Goal: Task Accomplishment & Management: Manage account settings

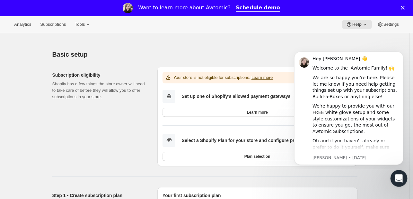
click at [399, 178] on icon "Open Intercom Messenger" at bounding box center [398, 177] width 11 height 11
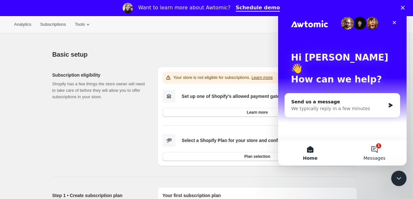
click at [380, 152] on button "1 Messages" at bounding box center [375, 153] width 64 height 26
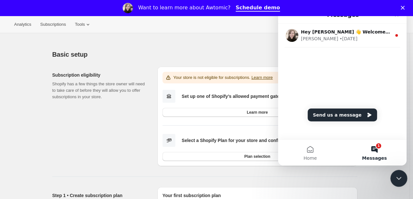
click at [397, 180] on icon "Close Intercom Messenger" at bounding box center [398, 177] width 8 height 8
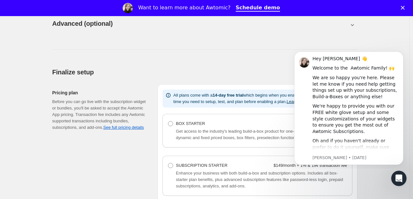
scroll to position [482, 0]
click at [408, 6] on div "Close" at bounding box center [404, 8] width 6 height 4
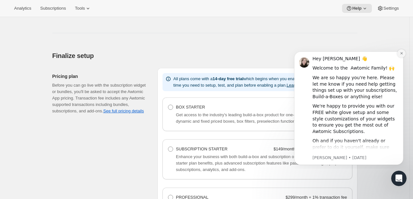
click at [404, 52] on button "Dismiss notification" at bounding box center [402, 53] width 8 height 8
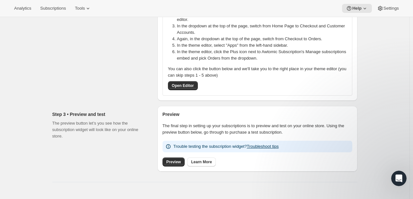
scroll to position [289, 0]
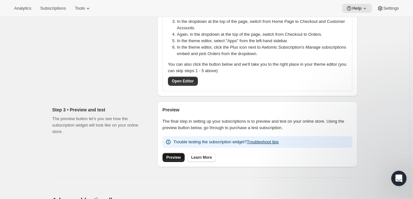
click at [167, 157] on link "Preview" at bounding box center [174, 157] width 22 height 9
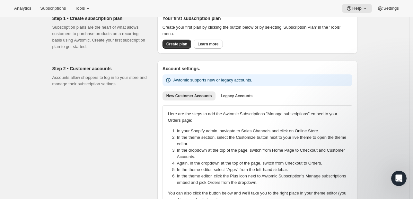
scroll to position [161, 0]
click at [170, 46] on span "Create plan" at bounding box center [177, 43] width 21 height 5
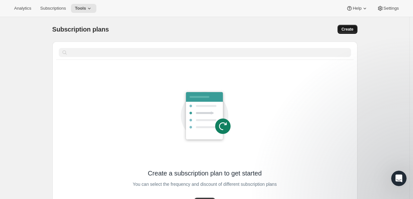
click at [352, 26] on button "Create" at bounding box center [348, 29] width 20 height 9
select select "WEEK"
select select "MONTH"
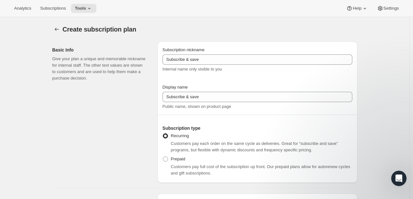
click at [351, 31] on div "Create subscription plan" at bounding box center [204, 29] width 305 height 9
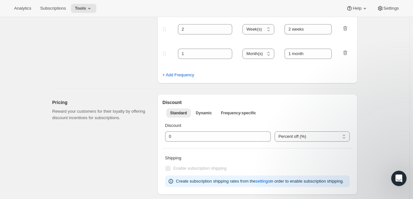
scroll to position [257, 0]
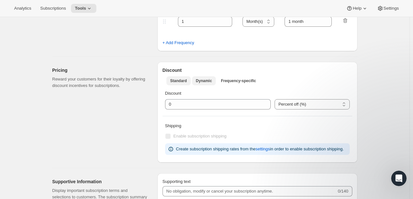
click at [206, 80] on span "Dynamic" at bounding box center [204, 80] width 16 height 5
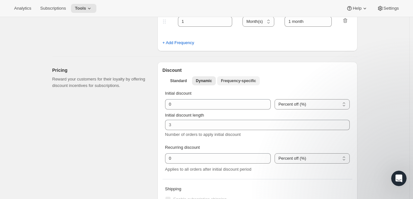
click at [250, 80] on span "Frequency-specific" at bounding box center [238, 80] width 35 height 5
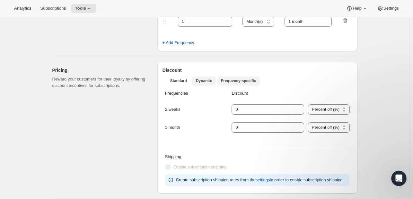
click at [209, 80] on span "Dynamic" at bounding box center [204, 80] width 16 height 5
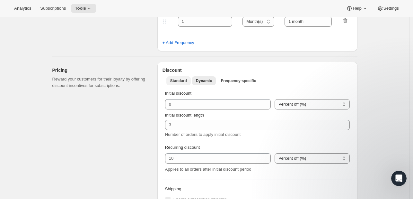
click at [184, 79] on span "Standard" at bounding box center [178, 80] width 17 height 5
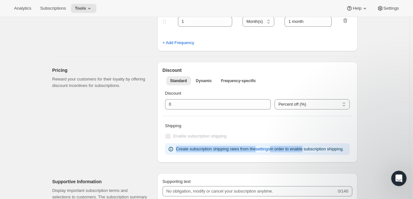
drag, startPoint x: 175, startPoint y: 147, endPoint x: 306, endPoint y: 141, distance: 131.0
click at [306, 141] on div "Shipping Enable subscription shipping Create subscription shipping rates from t…" at bounding box center [258, 138] width 190 height 37
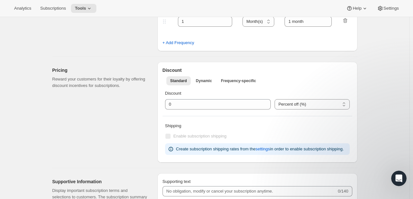
click at [389, 140] on div "Create subscription plan. This page is ready Create subscription plan Basic Inf…" at bounding box center [205, 136] width 410 height 752
click at [195, 137] on span "Enable subscription shipping" at bounding box center [200, 135] width 53 height 5
click at [198, 76] on button "Dynamic" at bounding box center [204, 80] width 24 height 9
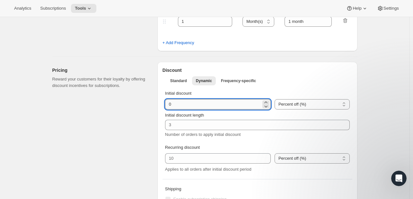
click at [197, 101] on input "integer" at bounding box center [213, 104] width 96 height 10
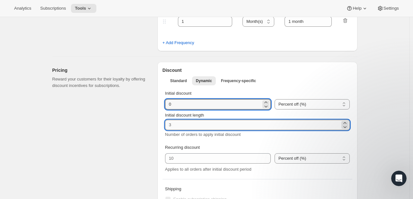
click at [194, 123] on input "Initial discount length" at bounding box center [252, 125] width 175 height 10
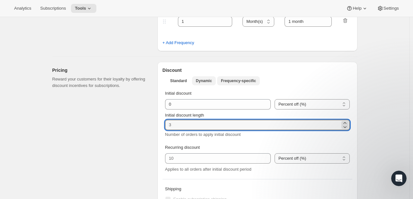
click at [232, 77] on button "Frequency-specific" at bounding box center [238, 80] width 43 height 9
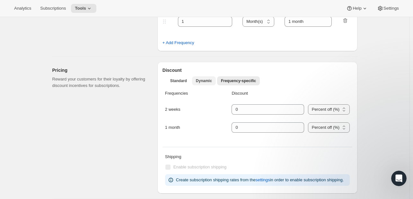
click at [202, 79] on span "Dynamic" at bounding box center [204, 80] width 16 height 5
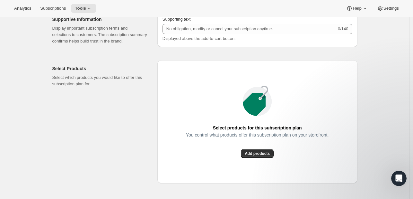
scroll to position [547, 0]
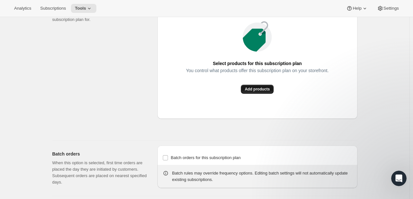
click at [257, 89] on span "Add products" at bounding box center [257, 88] width 25 height 5
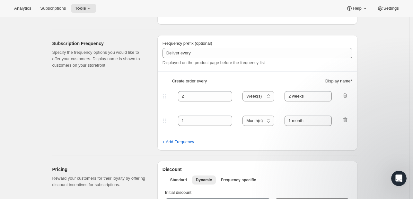
scroll to position [0, 0]
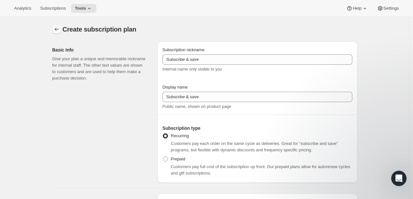
click at [57, 32] on icon "Subscription plans" at bounding box center [57, 29] width 6 height 6
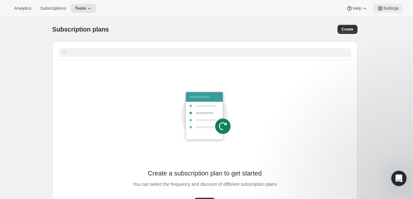
click at [399, 6] on span "Settings" at bounding box center [391, 8] width 15 height 5
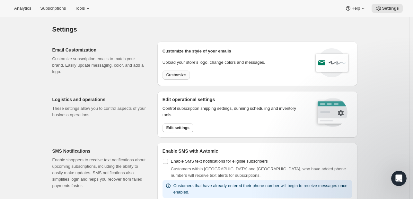
click at [176, 76] on span "Customize" at bounding box center [177, 74] width 20 height 5
select select "subscriptionMessage"
select select "5"
select select "15"
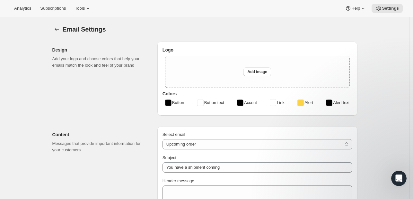
type input "My Store"
click at [56, 30] on icon "Settings" at bounding box center [57, 29] width 6 height 6
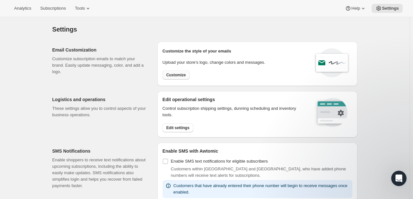
click at [177, 76] on span "Customize" at bounding box center [177, 74] width 20 height 5
select select "subscriptionMessage"
select select "5"
select select "15"
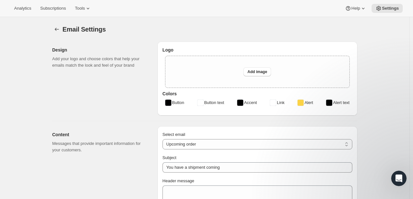
type input "My Store"
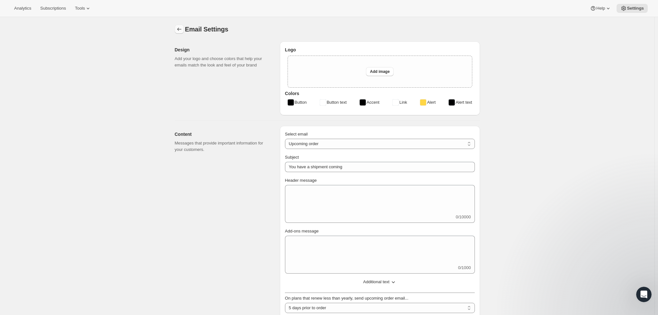
click at [181, 28] on icon "Settings" at bounding box center [179, 29] width 6 height 6
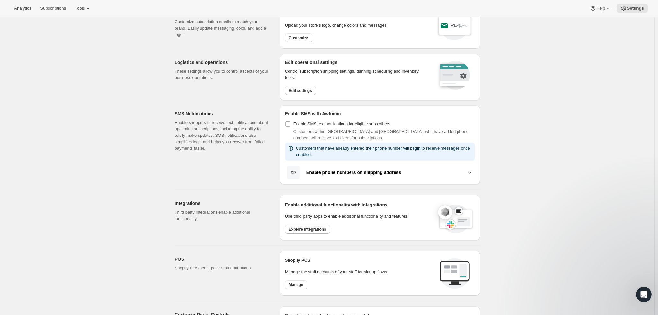
scroll to position [96, 0]
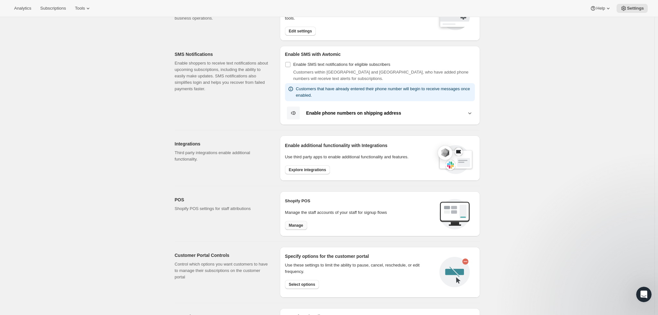
click at [296, 198] on span "Manage" at bounding box center [296, 225] width 14 height 5
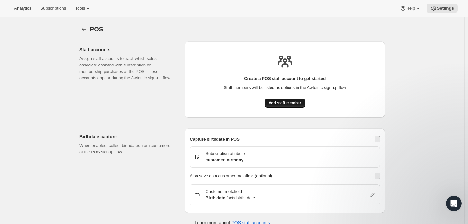
click at [288, 105] on span "Add staff member" at bounding box center [284, 103] width 33 height 5
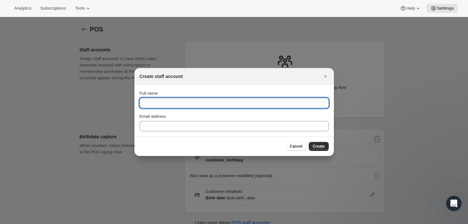
click at [257, 104] on input "Full name" at bounding box center [234, 103] width 189 height 10
type input "Subscribe & save"
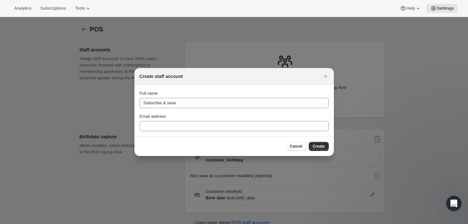
click at [203, 132] on section "Full name Subscribe & save Email address" at bounding box center [233, 110] width 199 height 51
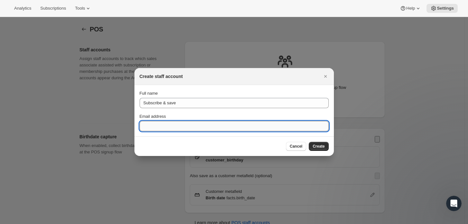
click at [201, 126] on input "Email address" at bounding box center [234, 126] width 189 height 10
type input "[EMAIL_ADDRESS][DOMAIN_NAME]"
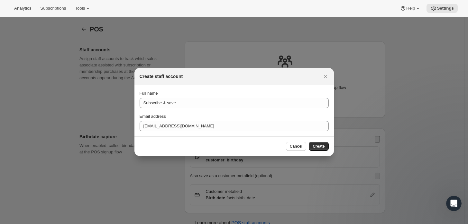
click at [325, 140] on div "Cancel Create" at bounding box center [233, 147] width 199 height 20
click at [324, 144] on button "Create" at bounding box center [319, 146] width 20 height 9
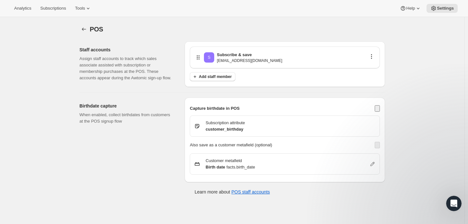
click at [375, 106] on button "enableBirthdayCapture" at bounding box center [377, 108] width 5 height 6
click at [378, 143] on button "enableBirthdayCaptureCustomerMetafield" at bounding box center [377, 145] width 5 height 6
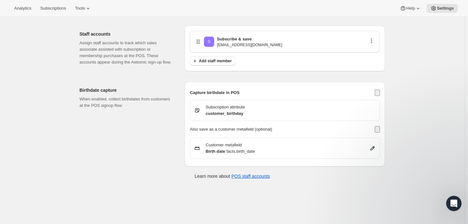
scroll to position [17, 0]
click at [223, 35] on p "Subscribe & save" at bounding box center [234, 38] width 35 height 6
click at [373, 40] on icon "button" at bounding box center [371, 40] width 6 height 6
click at [373, 50] on span "Edit" at bounding box center [370, 52] width 7 height 5
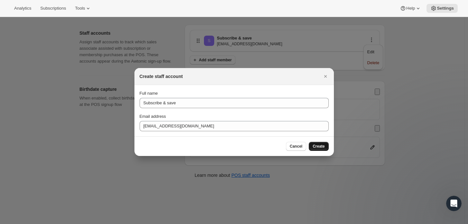
click at [318, 147] on span "Create" at bounding box center [318, 146] width 12 height 5
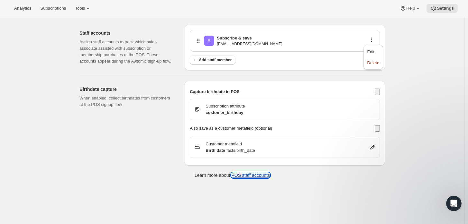
click at [246, 175] on button "POS staff accounts" at bounding box center [250, 175] width 39 height 5
click at [80, 13] on div "Analytics Subscriptions Tools Help Settings" at bounding box center [234, 8] width 468 height 17
click at [85, 10] on icon at bounding box center [88, 8] width 6 height 6
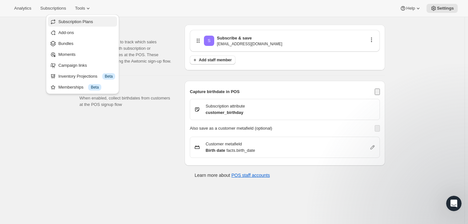
click at [80, 20] on span "Subscription Plans" at bounding box center [75, 21] width 35 height 5
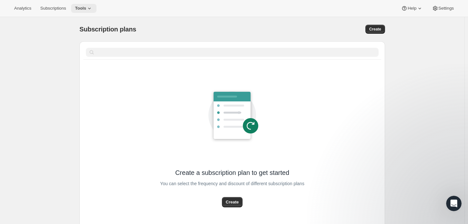
click at [77, 8] on span "Tools" at bounding box center [80, 8] width 11 height 5
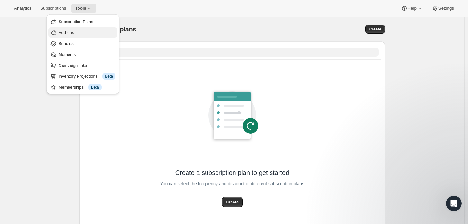
click at [74, 36] on span "Add-ons" at bounding box center [87, 33] width 57 height 6
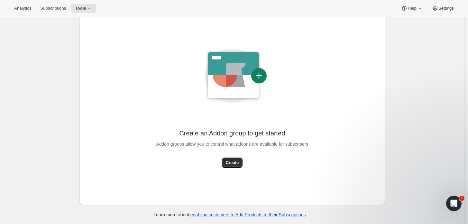
scroll to position [97, 0]
click at [235, 161] on span "Create" at bounding box center [232, 163] width 13 height 6
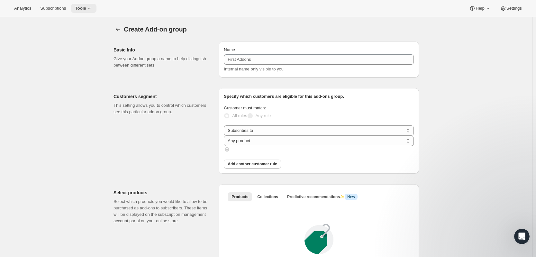
click at [83, 6] on span "Tools" at bounding box center [80, 8] width 11 height 5
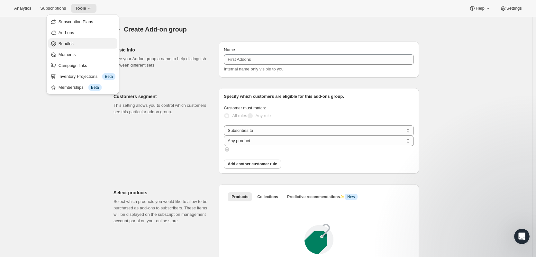
click at [87, 42] on span "Bundles" at bounding box center [87, 44] width 57 height 6
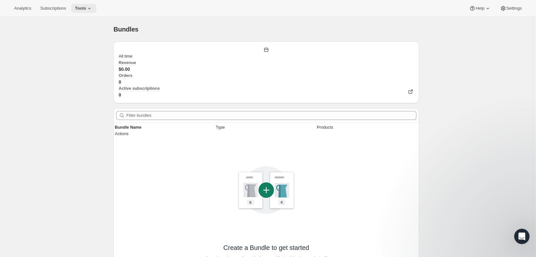
click at [83, 4] on button "Tools" at bounding box center [83, 8] width 25 height 9
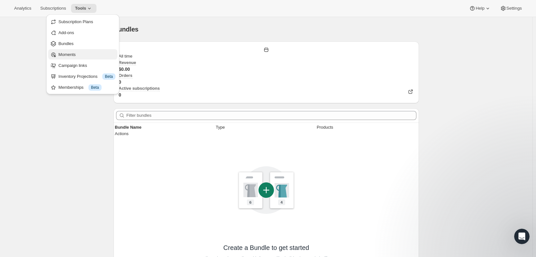
click at [91, 58] on button "Moments" at bounding box center [82, 54] width 69 height 10
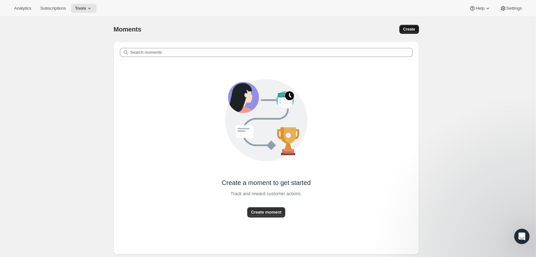
click at [410, 28] on span "Create" at bounding box center [409, 29] width 12 height 5
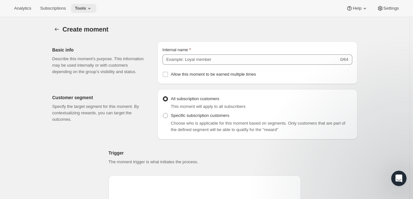
click at [79, 6] on span "Tools" at bounding box center [80, 8] width 11 height 5
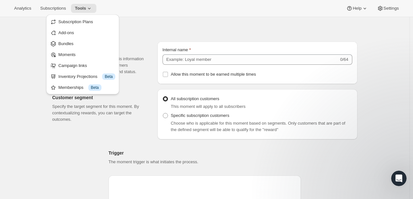
click at [216, 66] on div "Internal name 0/64 Allow this moment to be earned multiple times" at bounding box center [258, 63] width 190 height 32
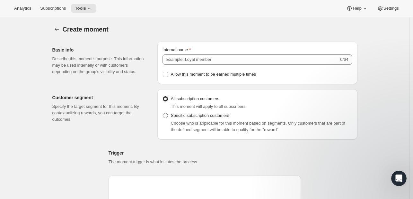
click at [206, 118] on span "Specific subscription customers" at bounding box center [200, 115] width 59 height 5
click at [163, 113] on input "Specific subscription customers" at bounding box center [163, 113] width 0 height 0
radio input "true"
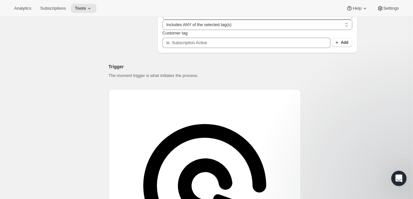
scroll to position [129, 0]
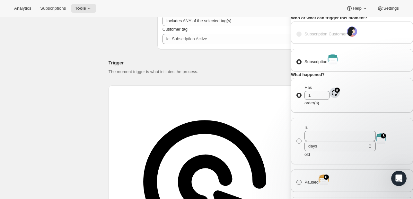
click at [314, 177] on label "Paused" at bounding box center [307, 181] width 23 height 9
click at [297, 179] on input "Paused" at bounding box center [297, 179] width 0 height 0
radio input "true"
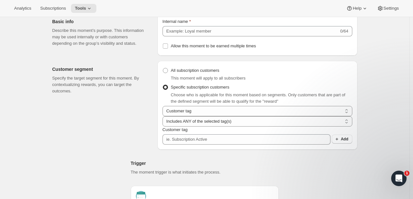
scroll to position [0, 0]
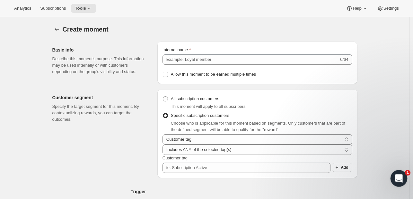
click at [400, 177] on icon "Open Intercom Messenger" at bounding box center [398, 177] width 11 height 11
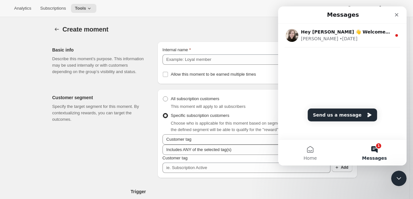
click at [379, 150] on button "1 Messages" at bounding box center [375, 153] width 64 height 26
click at [374, 150] on button "1 Messages" at bounding box center [375, 153] width 64 height 26
click at [357, 112] on button "Send us a message" at bounding box center [342, 114] width 69 height 13
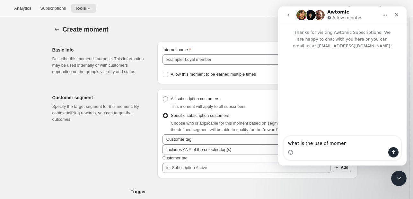
type textarea "what is the use of moment"
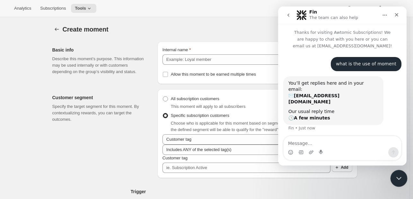
click at [399, 176] on icon "Close Intercom Messenger" at bounding box center [398, 177] width 8 height 8
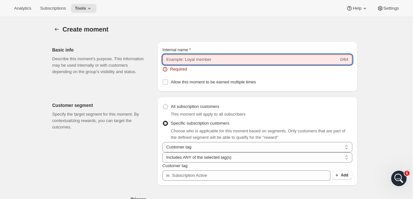
click at [246, 58] on input "Internal name" at bounding box center [251, 59] width 176 height 10
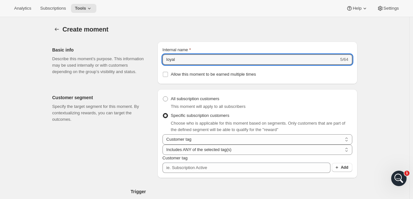
type input "loyal"
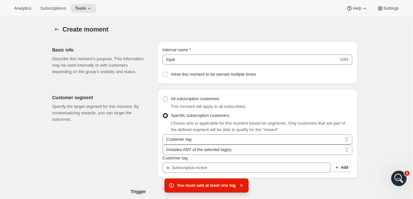
click at [240, 182] on icon "button" at bounding box center [242, 185] width 6 height 6
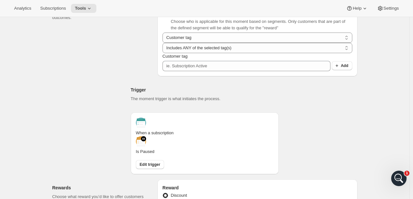
scroll to position [32, 0]
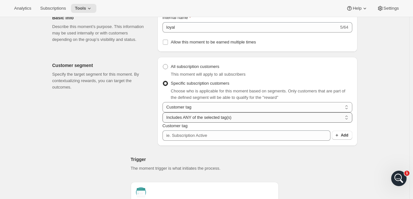
click at [335, 112] on select "Includes ANY of the selected tag(s) Includes ALL of the selected tag(s) Include…" at bounding box center [258, 117] width 190 height 10
select select "every"
click at [261, 112] on select "Includes ANY of the selected tag(s) Includes ALL of the selected tag(s) Include…" at bounding box center [258, 117] width 190 height 10
click at [346, 134] on span "Add" at bounding box center [344, 134] width 7 height 5
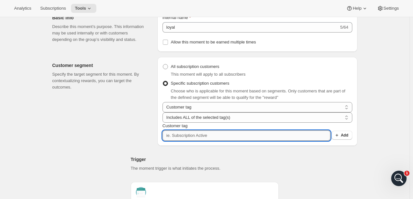
click at [193, 136] on input "Customer tag" at bounding box center [247, 135] width 168 height 10
type input "actuve"
click at [348, 135] on span "Add" at bounding box center [344, 134] width 7 height 5
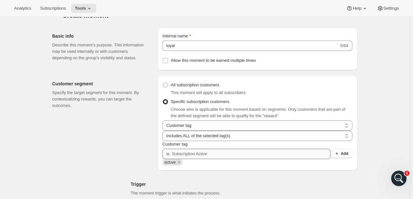
scroll to position [0, 0]
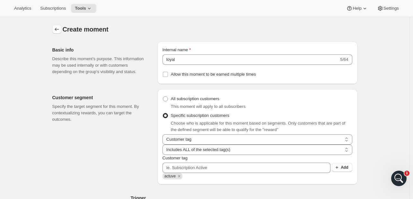
click at [59, 32] on icon "Create moment" at bounding box center [57, 29] width 6 height 6
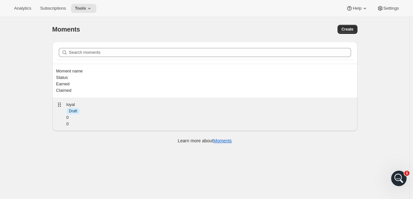
click at [77, 108] on span "Draft" at bounding box center [73, 110] width 8 height 5
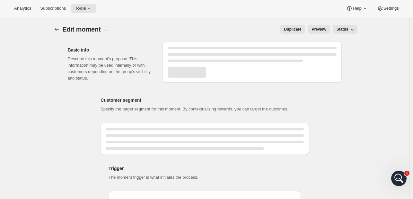
select select "every"
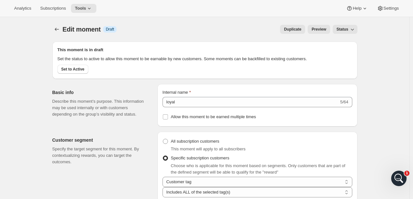
click at [347, 28] on span "Status" at bounding box center [343, 29] width 12 height 5
click at [341, 55] on span "Active" at bounding box center [344, 53] width 11 height 5
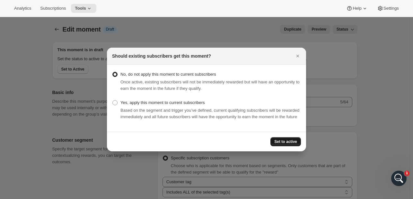
click at [288, 141] on span "Set to active" at bounding box center [286, 141] width 23 height 5
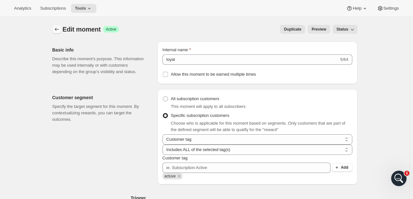
click at [54, 30] on button "Create moment" at bounding box center [56, 29] width 9 height 9
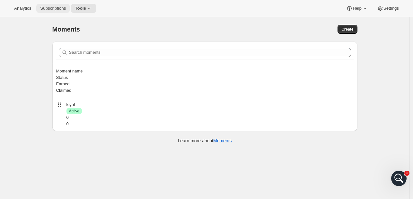
click at [59, 9] on span "Subscriptions" at bounding box center [53, 8] width 26 height 5
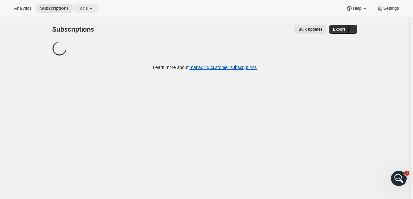
click at [90, 9] on icon at bounding box center [91, 9] width 3 height 2
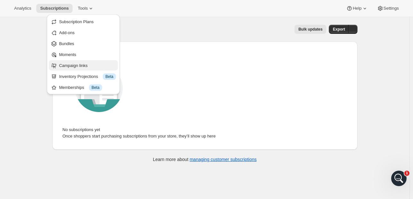
click at [69, 68] on span "Campaign links" at bounding box center [87, 65] width 57 height 6
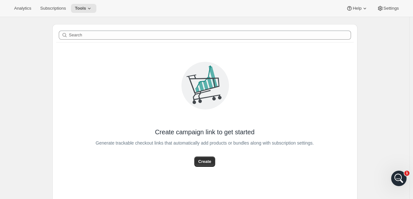
scroll to position [43, 0]
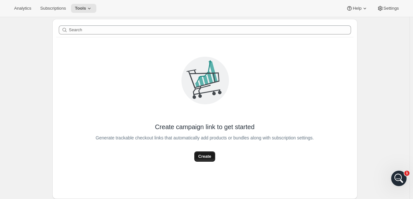
click at [202, 153] on button "Create" at bounding box center [204, 156] width 21 height 10
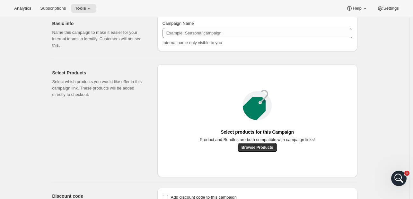
scroll to position [81, 0]
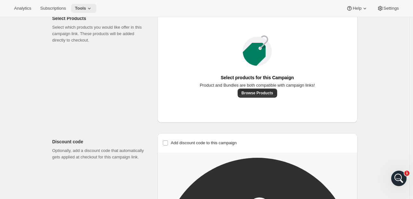
click at [80, 8] on span "Tools" at bounding box center [80, 8] width 11 height 5
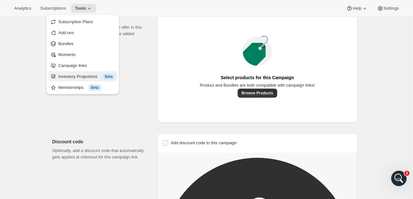
click at [75, 78] on div "Inventory Projections Info Beta" at bounding box center [87, 76] width 57 height 6
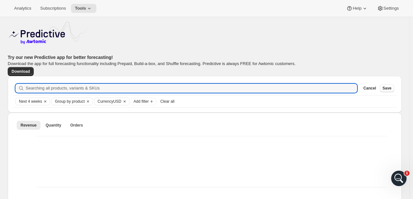
scroll to position [10, 0]
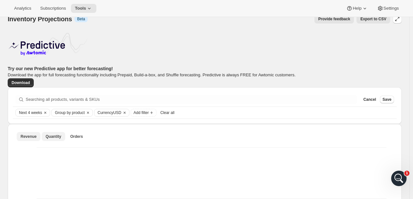
click at [59, 136] on button "Quantity" at bounding box center [53, 136] width 23 height 9
click at [70, 137] on span "Orders" at bounding box center [76, 136] width 13 height 5
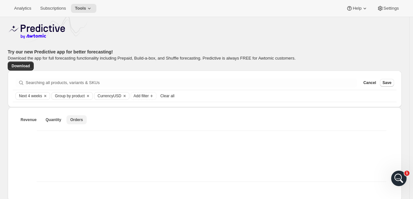
scroll to position [0, 0]
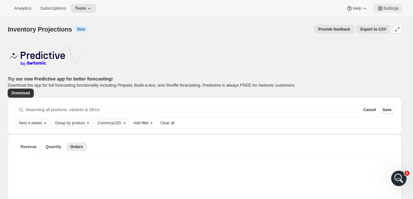
click at [383, 11] on icon at bounding box center [380, 8] width 6 height 6
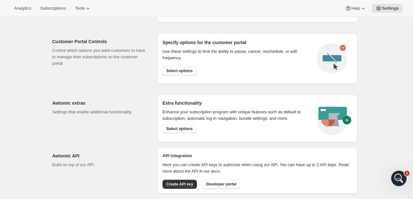
scroll to position [328, 0]
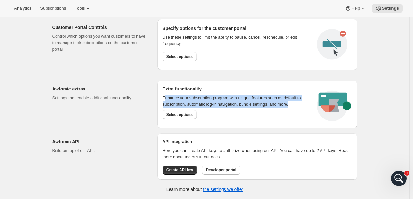
drag, startPoint x: 166, startPoint y: 98, endPoint x: 301, endPoint y: 107, distance: 135.6
click at [301, 107] on p "Enhance your subscription program with unique features such as default to subsc…" at bounding box center [236, 101] width 147 height 13
click at [170, 115] on span "Select options" at bounding box center [180, 114] width 26 height 5
